Goal: Task Accomplishment & Management: Use online tool/utility

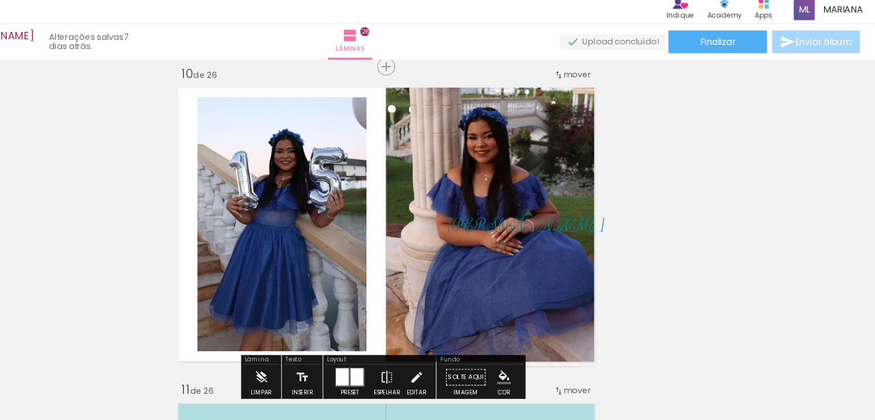
scroll to position [2561, 0]
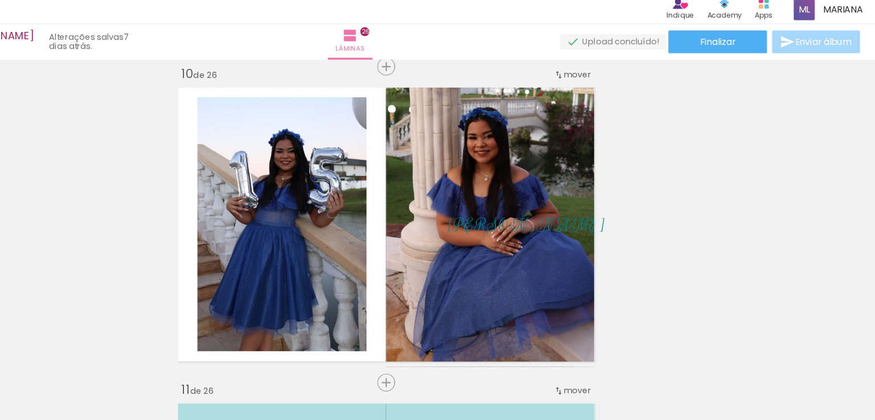
scroll to position [0, 4453]
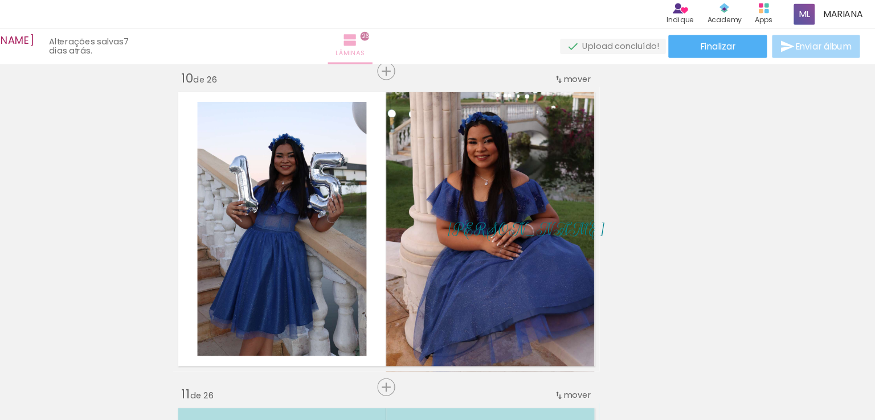
click at [412, 39] on iron-icon at bounding box center [405, 36] width 14 height 14
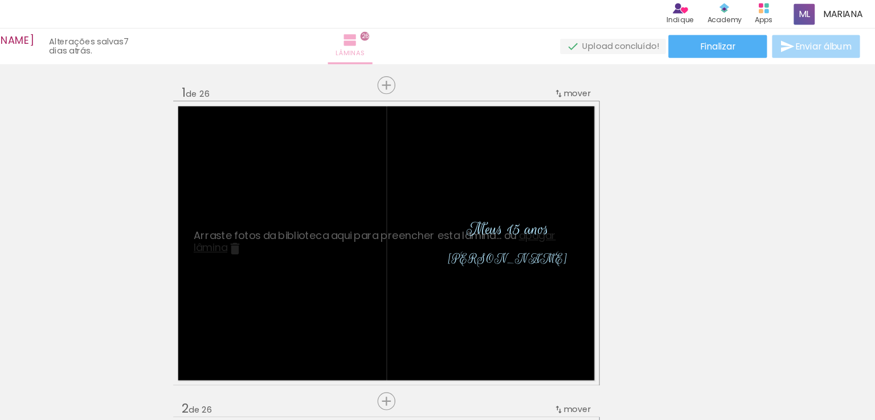
click at [425, 36] on paper-button "Lâminas 26" at bounding box center [405, 42] width 40 height 32
click at [495, 139] on quentale-layouter at bounding box center [438, 218] width 382 height 255
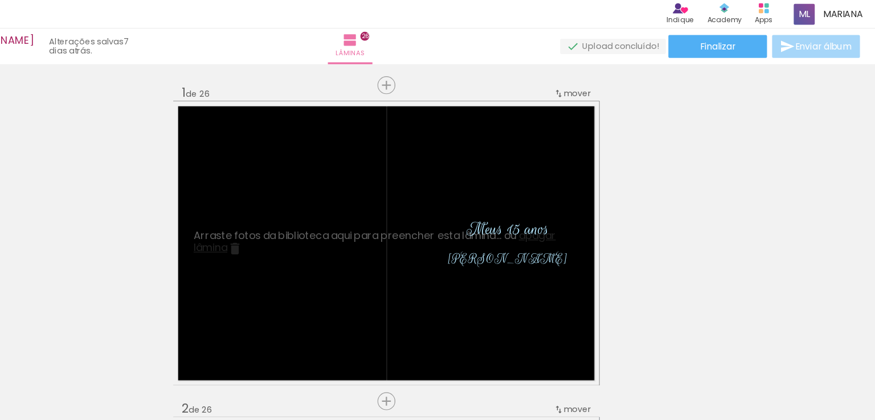
click at [495, 139] on quentale-layouter at bounding box center [438, 218] width 382 height 255
